Goal: Task Accomplishment & Management: Complete application form

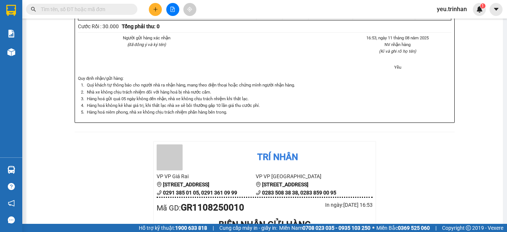
click at [158, 9] on icon "plus" at bounding box center [155, 9] width 5 height 5
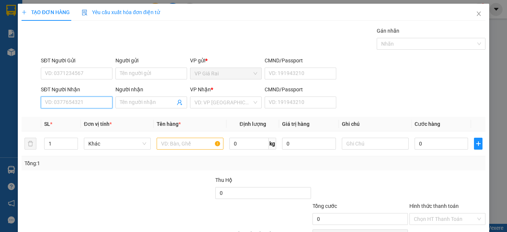
click at [104, 103] on input "SĐT Người Nhận" at bounding box center [77, 102] width 72 height 12
type input "0917462616"
click at [52, 116] on div "0917462616 - huệ" at bounding box center [76, 117] width 62 height 8
type input "huệ"
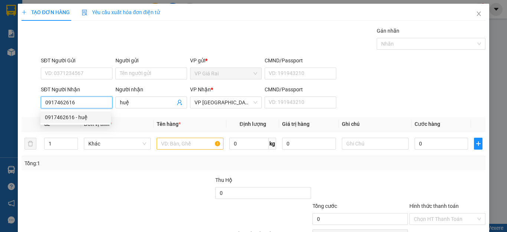
type input "50.000"
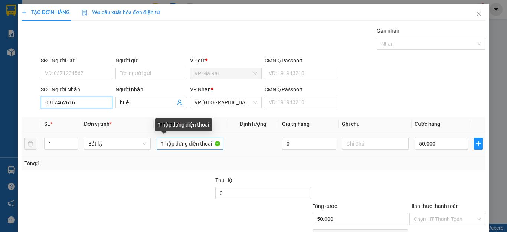
type input "0917462616"
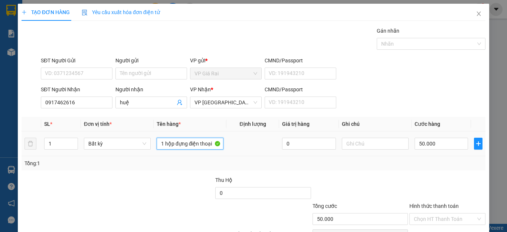
drag, startPoint x: 208, startPoint y: 146, endPoint x: 150, endPoint y: 154, distance: 58.7
click at [150, 154] on tr "1 Bất kỳ 1 hộp đựng điện thoại 0 50.000" at bounding box center [254, 143] width 464 height 25
type input "1th mắm"
click at [417, 146] on input "50.000" at bounding box center [440, 144] width 53 height 12
type input "3"
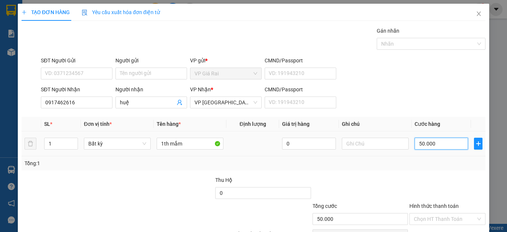
type input "3"
type input "30"
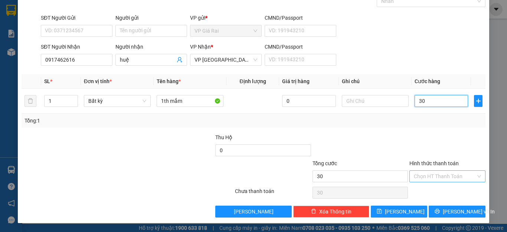
type input "30"
click at [433, 179] on input "Hình thức thanh toán" at bounding box center [445, 176] width 62 height 11
type input "30.000"
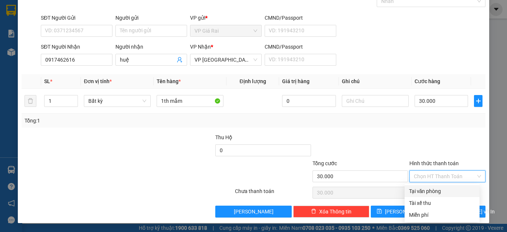
click at [430, 188] on div "Tại văn phòng" at bounding box center [442, 191] width 66 height 8
type input "0"
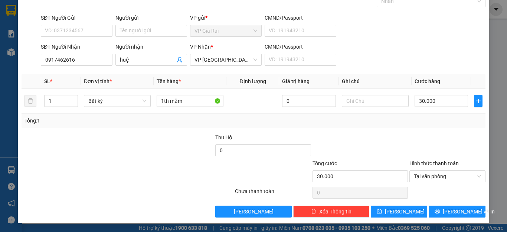
click at [434, 203] on div "Transit Pickup Surcharge Ids Transit Deliver Surcharge Ids Transit Deliver Surc…" at bounding box center [254, 100] width 464 height 233
click at [434, 204] on div "Transit Pickup Surcharge Ids Transit Deliver Surcharge Ids Transit Deliver Surc…" at bounding box center [254, 100] width 464 height 233
click at [434, 211] on button "[PERSON_NAME] và In" at bounding box center [456, 211] width 57 height 12
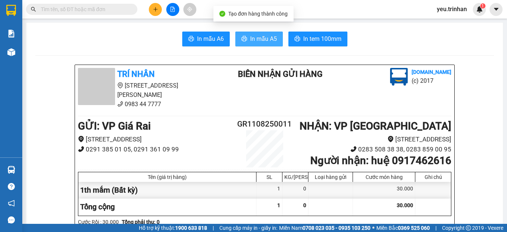
click at [250, 39] on span "In mẫu A5" at bounding box center [263, 38] width 27 height 9
click at [161, 11] on button at bounding box center [155, 9] width 13 height 13
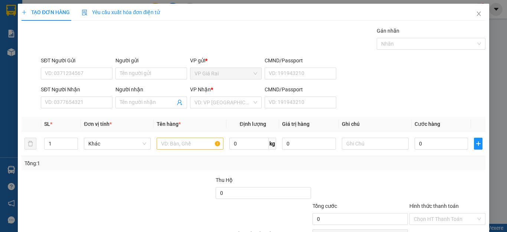
click at [156, 11] on span "Yêu cầu xuất hóa đơn điện tử" at bounding box center [121, 12] width 78 height 6
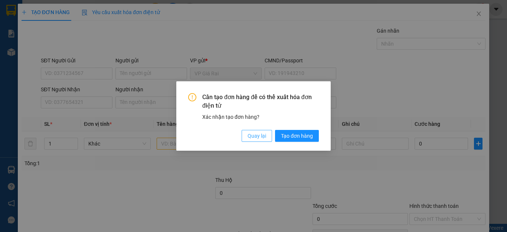
drag, startPoint x: 256, startPoint y: 136, endPoint x: 151, endPoint y: 96, distance: 112.6
click at [253, 135] on span "Quay lại" at bounding box center [256, 136] width 19 height 8
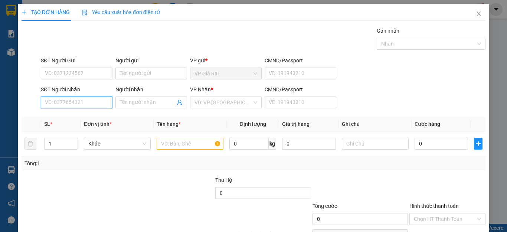
click at [86, 98] on input "SĐT Người Nhận" at bounding box center [77, 102] width 72 height 12
type input "0792786758"
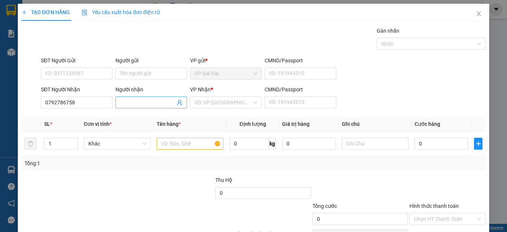
click at [140, 101] on input "Người nhận" at bounding box center [147, 102] width 55 height 8
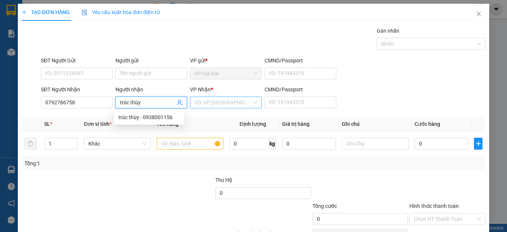
type input "trúc thùy"
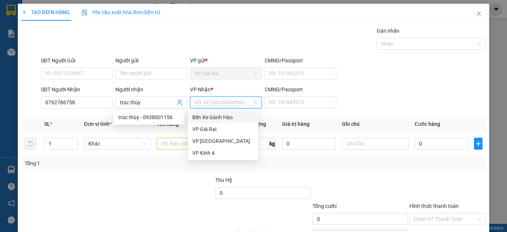
click at [207, 105] on input "search" at bounding box center [222, 102] width 57 height 11
drag, startPoint x: 206, startPoint y: 142, endPoint x: 168, endPoint y: 143, distance: 38.2
click at [205, 142] on div "VP [GEOGRAPHIC_DATA]" at bounding box center [223, 141] width 62 height 8
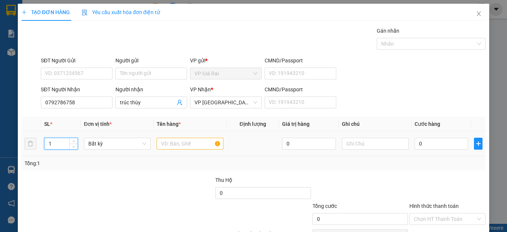
click at [26, 145] on tr "1 Bất kỳ 0 0" at bounding box center [254, 143] width 464 height 25
type input "2"
click at [178, 141] on input "text" at bounding box center [190, 144] width 67 height 12
type input "2"
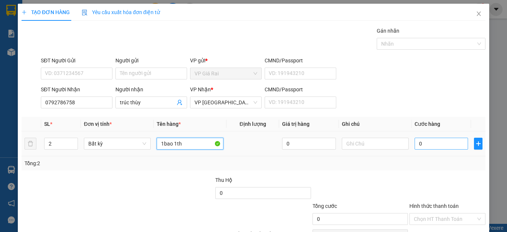
type input "1bao 1th"
click at [432, 142] on input "0" at bounding box center [440, 144] width 53 height 12
type input "7"
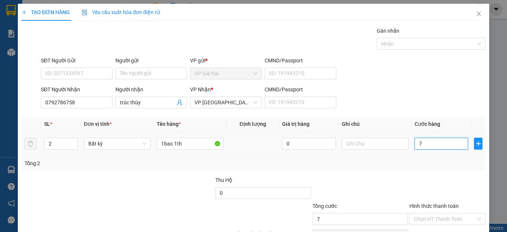
type input "70"
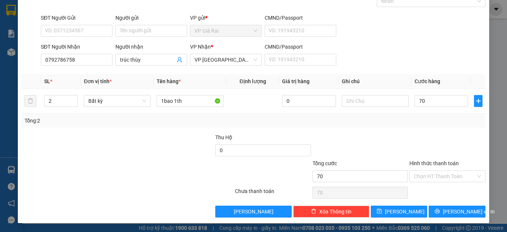
click at [432, 183] on div "Hình thức thanh toán Chọn HT Thanh Toán" at bounding box center [447, 172] width 76 height 26
type input "70.000"
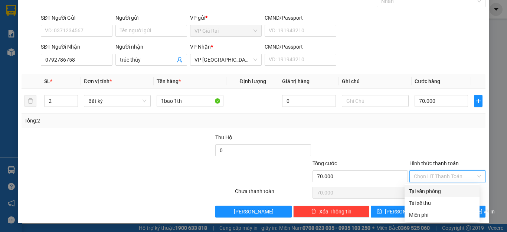
click at [433, 193] on div "Tại văn phòng" at bounding box center [442, 191] width 66 height 8
type input "0"
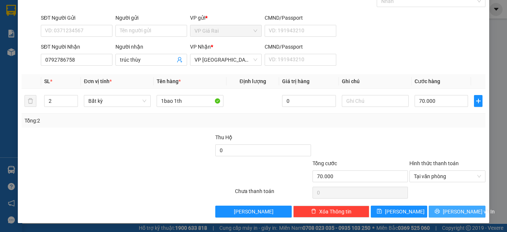
drag, startPoint x: 439, startPoint y: 208, endPoint x: 442, endPoint y: 213, distance: 5.3
click at [441, 209] on button "[PERSON_NAME] và In" at bounding box center [456, 211] width 57 height 12
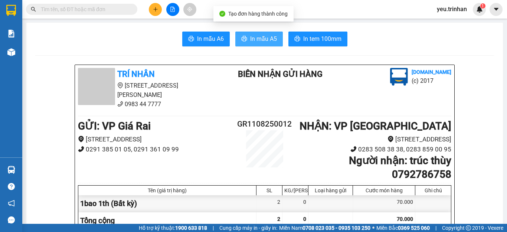
click at [255, 39] on span "In mẫu A5" at bounding box center [263, 38] width 27 height 9
drag, startPoint x: 136, startPoint y: 30, endPoint x: 100, endPoint y: 14, distance: 39.3
click at [71, 9] on input "text" at bounding box center [85, 9] width 88 height 8
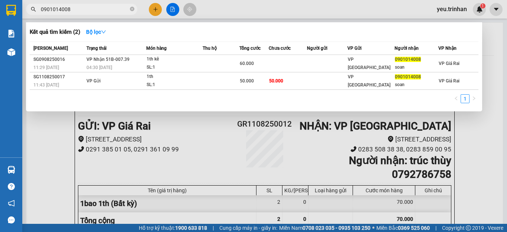
type input "0901014008"
click at [51, 134] on div at bounding box center [253, 116] width 507 height 232
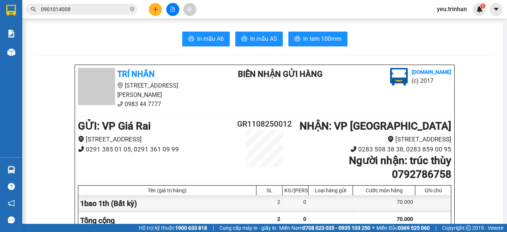
drag, startPoint x: 74, startPoint y: 12, endPoint x: 73, endPoint y: 4, distance: 8.2
click at [73, 4] on div "Kết quả tìm kiếm ( 2 ) Bộ lọc Mã ĐH Trạng thái Món hàng Thu hộ Tổng cước Chưa c…" at bounding box center [72, 9] width 145 height 13
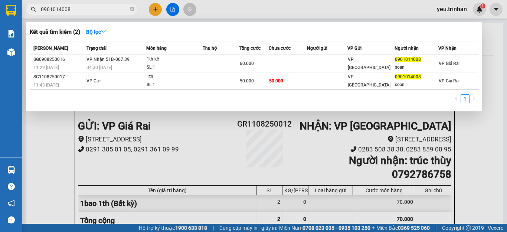
click at [73, 4] on span "0901014008" at bounding box center [81, 9] width 111 height 11
click at [484, 149] on div at bounding box center [253, 116] width 507 height 232
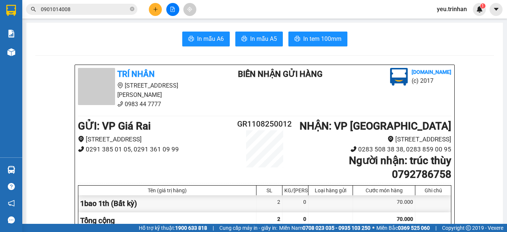
click at [157, 10] on icon "plus" at bounding box center [155, 9] width 5 height 5
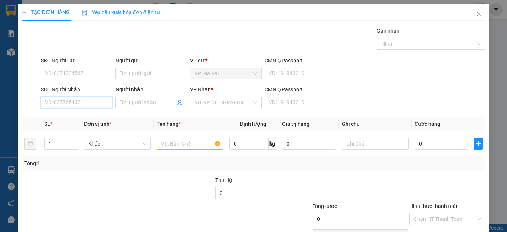
click at [77, 103] on input "SĐT Người Nhận" at bounding box center [77, 102] width 72 height 12
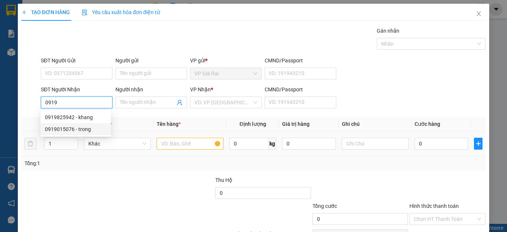
type input "0919"
click at [32, 143] on tr "1 Khác 0 kg 0 0" at bounding box center [254, 143] width 464 height 25
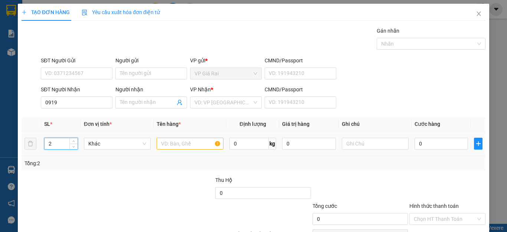
type input "2"
click at [198, 146] on input "text" at bounding box center [190, 144] width 67 height 12
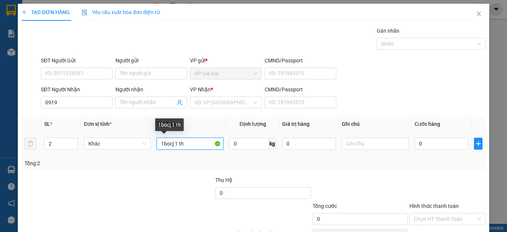
click at [172, 148] on input "1bocj 1 th" at bounding box center [190, 144] width 67 height 12
click at [177, 150] on div "1boc 1 th" at bounding box center [190, 143] width 67 height 15
click at [177, 142] on input "1boc 1 th" at bounding box center [190, 144] width 67 height 12
type input "1boc 1th"
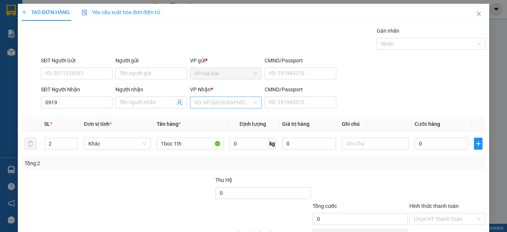
click at [211, 101] on input "search" at bounding box center [222, 102] width 57 height 11
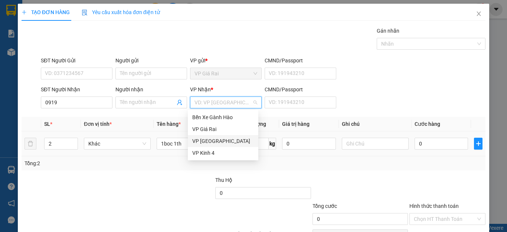
drag, startPoint x: 207, startPoint y: 140, endPoint x: 264, endPoint y: 139, distance: 57.9
click at [206, 140] on div "VP [GEOGRAPHIC_DATA]" at bounding box center [223, 141] width 62 height 8
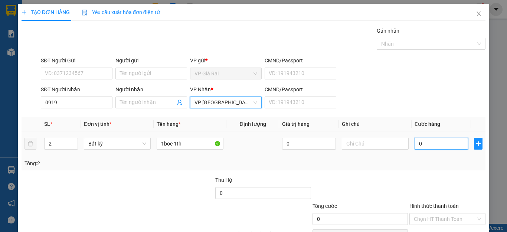
click at [426, 144] on input "0" at bounding box center [440, 144] width 53 height 12
type input "7"
type input "70"
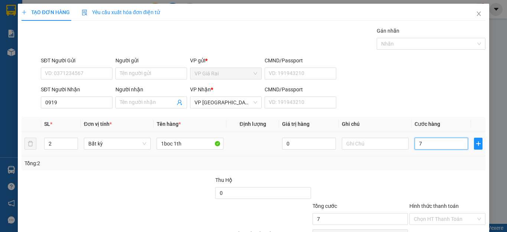
type input "70"
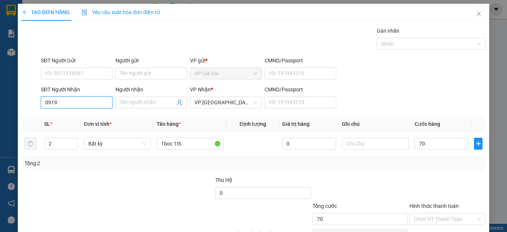
type input "70.000"
click at [87, 105] on input "0919" at bounding box center [77, 102] width 72 height 12
type input "0916361211"
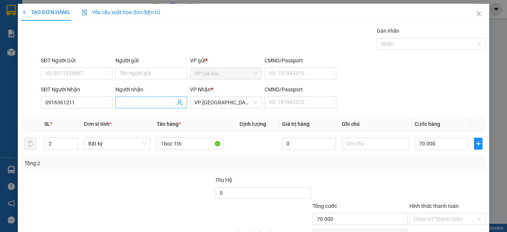
click at [126, 101] on input "Người nhận" at bounding box center [147, 102] width 55 height 8
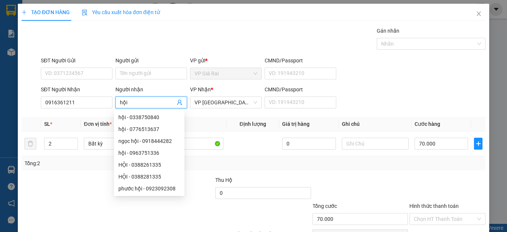
type input "hội"
click at [447, 170] on div "Tổng: 2" at bounding box center [254, 163] width 464 height 14
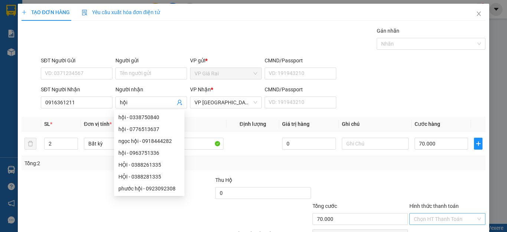
scroll to position [43, 0]
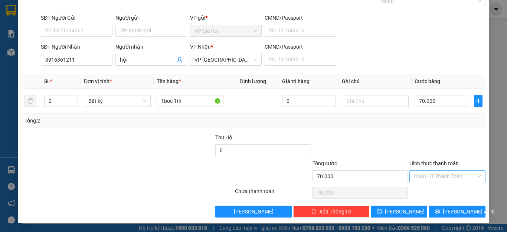
click at [431, 176] on input "Hình thức thanh toán" at bounding box center [445, 176] width 62 height 11
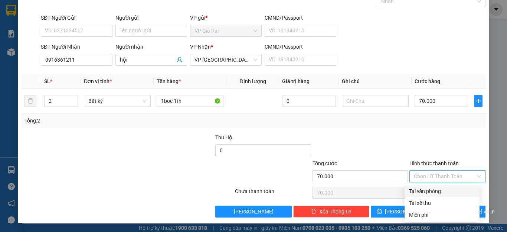
click at [428, 191] on div "Tại văn phòng" at bounding box center [442, 191] width 66 height 8
type input "0"
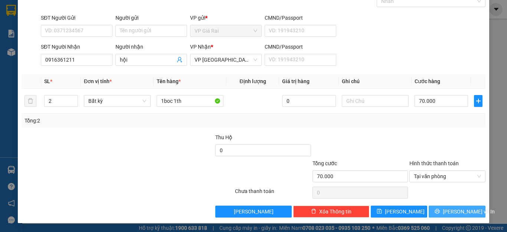
click at [448, 210] on span "[PERSON_NAME] và In" at bounding box center [468, 211] width 52 height 8
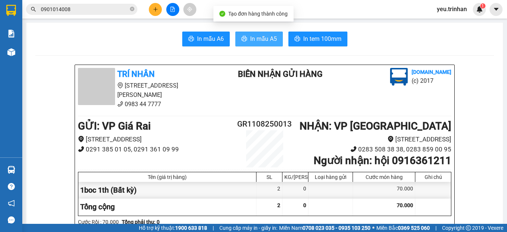
click at [253, 37] on span "In mẫu A5" at bounding box center [263, 38] width 27 height 9
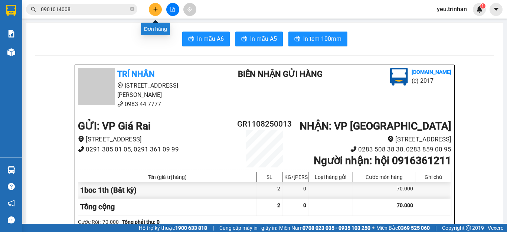
click at [154, 11] on icon "plus" at bounding box center [155, 9] width 5 height 5
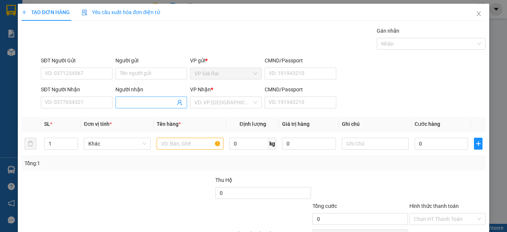
click at [134, 102] on input "Người nhận" at bounding box center [147, 102] width 55 height 8
type input "sky"
click at [221, 100] on input "search" at bounding box center [222, 102] width 57 height 11
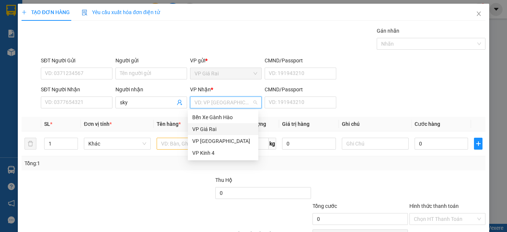
click at [204, 128] on div "VP Giá Rai" at bounding box center [223, 129] width 62 height 8
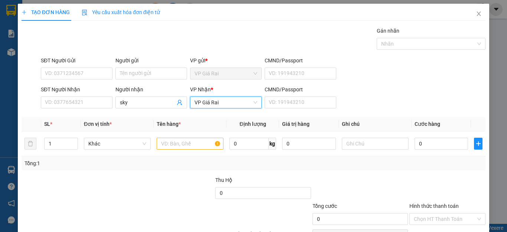
drag, startPoint x: 210, startPoint y: 104, endPoint x: 211, endPoint y: 110, distance: 5.6
click at [210, 104] on span "VP Giá Rai" at bounding box center [225, 102] width 63 height 11
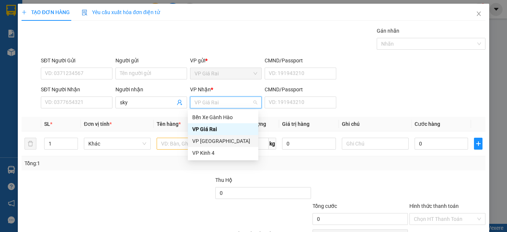
click at [205, 137] on div "VP [GEOGRAPHIC_DATA]" at bounding box center [223, 141] width 62 height 8
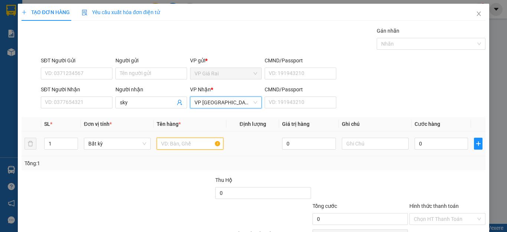
click at [168, 145] on input "text" at bounding box center [190, 144] width 67 height 12
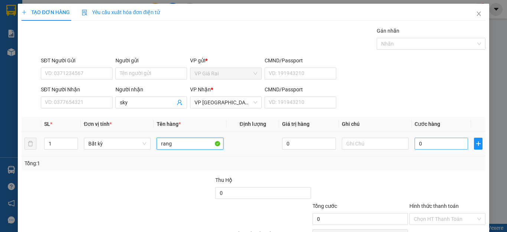
type input "rang"
click at [428, 148] on input "0" at bounding box center [440, 144] width 53 height 12
type input "2"
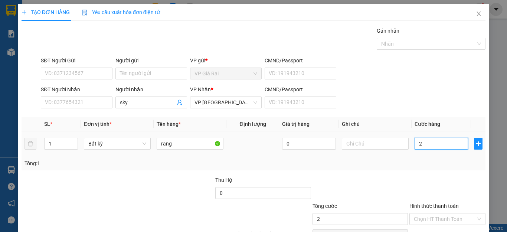
type input "20"
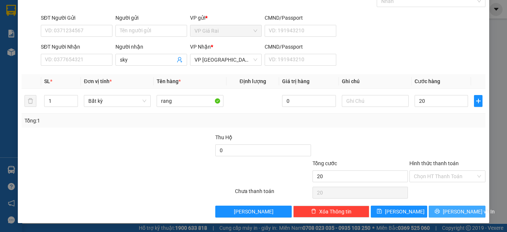
type input "20.000"
click at [444, 210] on button "[PERSON_NAME] và In" at bounding box center [456, 211] width 57 height 12
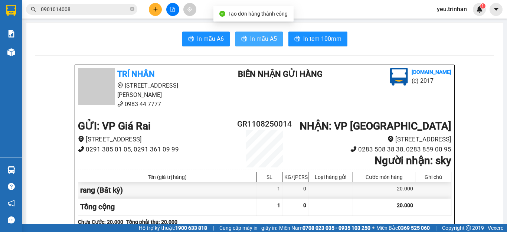
click at [276, 39] on button "In mẫu A5" at bounding box center [258, 39] width 47 height 15
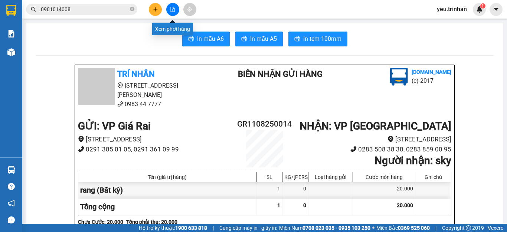
click at [172, 14] on button at bounding box center [172, 9] width 13 height 13
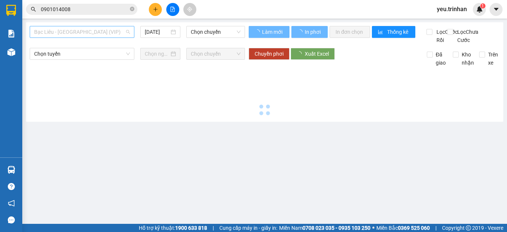
click at [70, 33] on span "Bạc Liêu - [GEOGRAPHIC_DATA] (VIP)" at bounding box center [82, 31] width 96 height 11
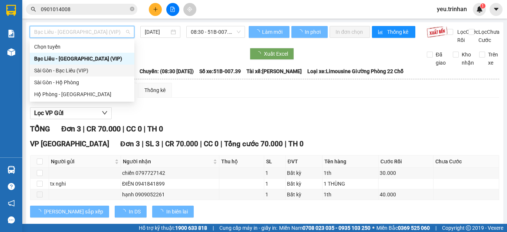
click at [52, 69] on div "Sài Gòn - Bạc Liêu (VIP)" at bounding box center [82, 70] width 96 height 8
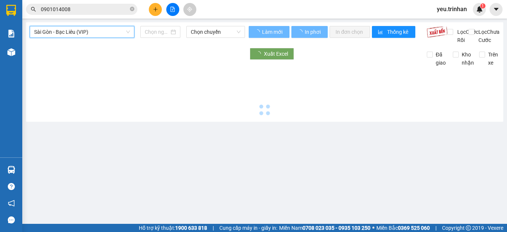
type input "[DATE]"
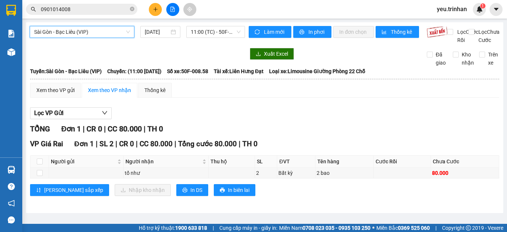
scroll to position [1, 0]
